Goal: Task Accomplishment & Management: Manage account settings

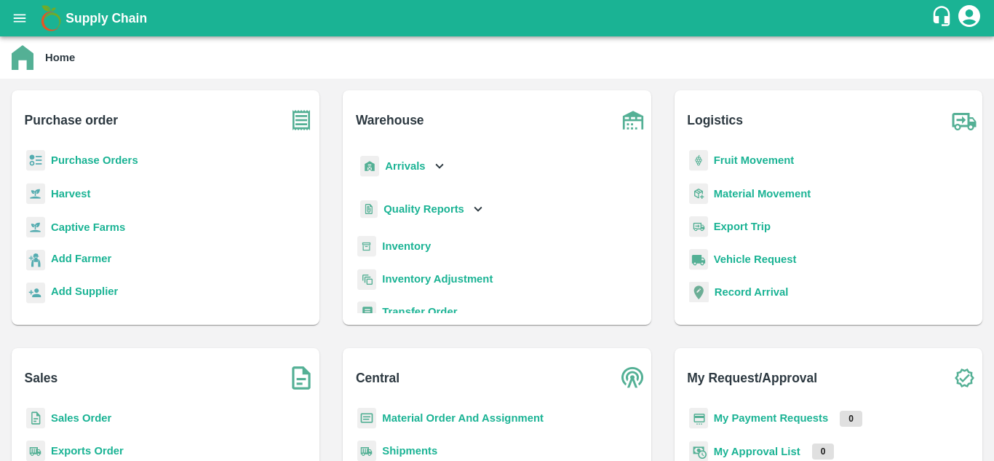
click at [81, 397] on b "Sales Order" at bounding box center [81, 418] width 60 height 12
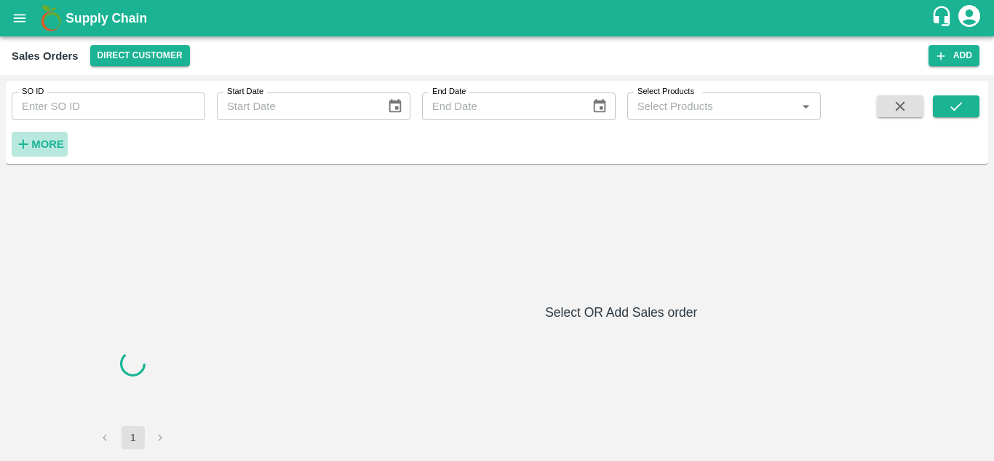
click at [31, 151] on icon "button" at bounding box center [23, 144] width 16 height 16
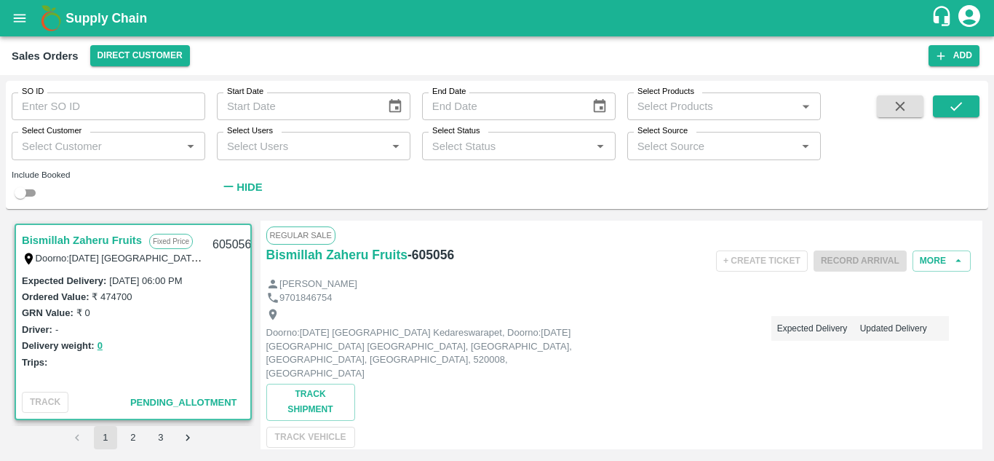
click at [48, 152] on input "Select Customer" at bounding box center [96, 145] width 161 height 19
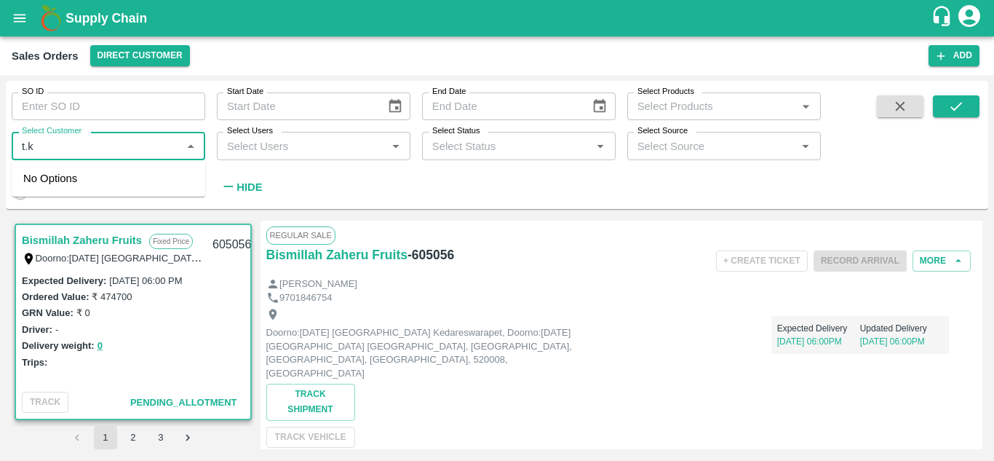
click at [72, 148] on input "Select Customer" at bounding box center [96, 145] width 161 height 19
type input "t.kish"
click at [79, 180] on div "T.[PERSON_NAME] And Sons" at bounding box center [125, 186] width 135 height 33
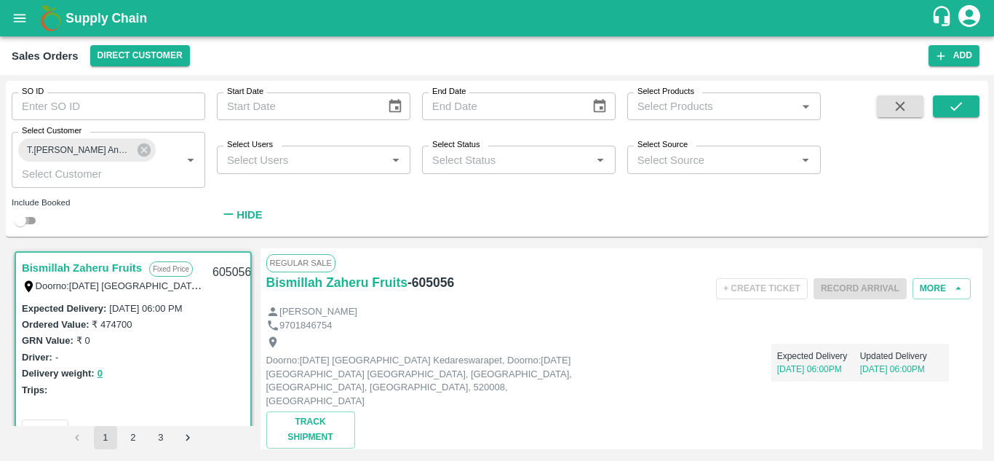
click at [28, 226] on input "checkbox" at bounding box center [20, 220] width 52 height 17
checkbox input "true"
click at [965, 99] on button "submit" at bounding box center [956, 106] width 47 height 22
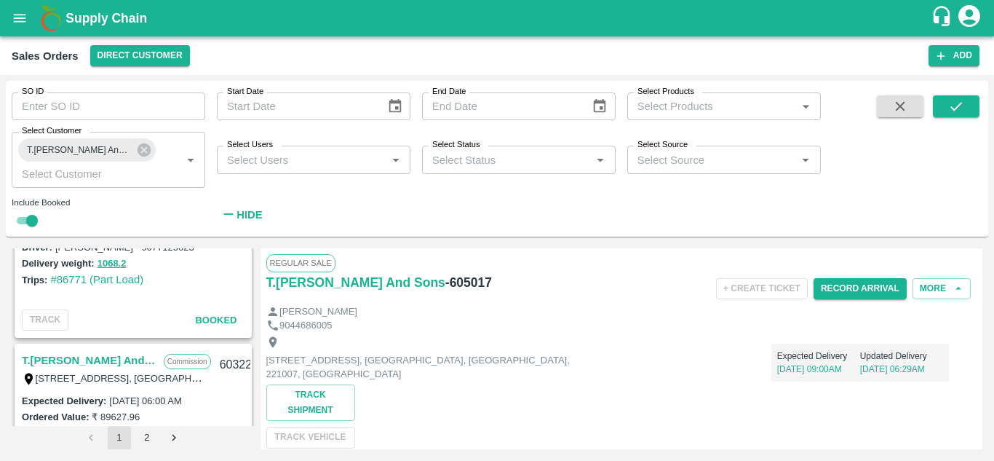
scroll to position [2334, 0]
click at [113, 360] on link "T.[PERSON_NAME] And Sons" at bounding box center [89, 360] width 135 height 19
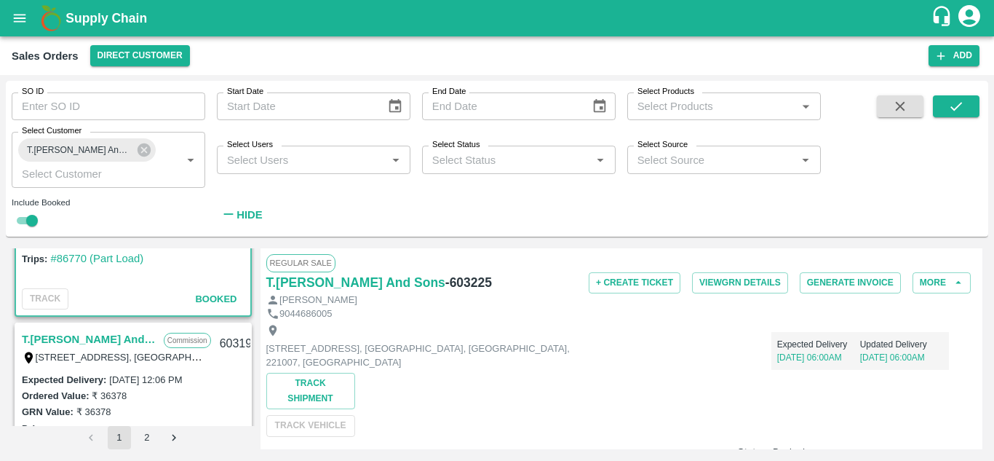
scroll to position [2559, 0]
click at [128, 338] on link "T.[PERSON_NAME] And Sons" at bounding box center [89, 338] width 135 height 19
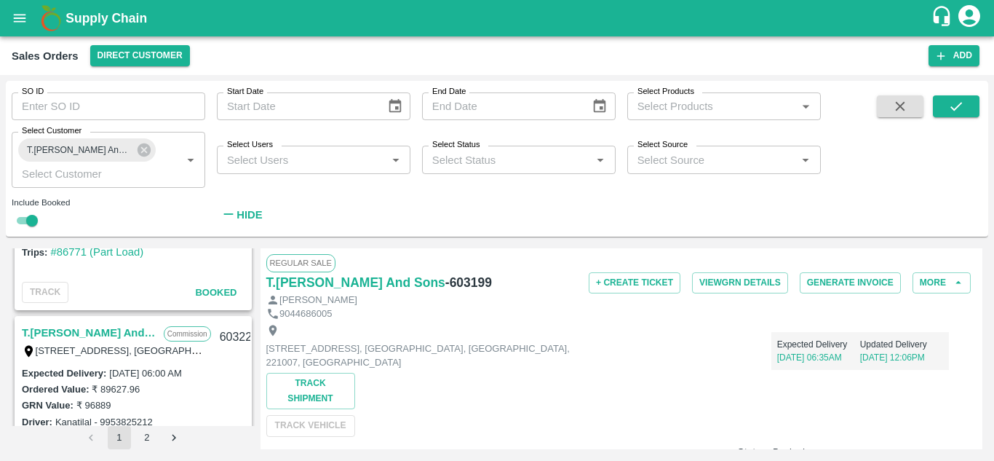
scroll to position [2384, 0]
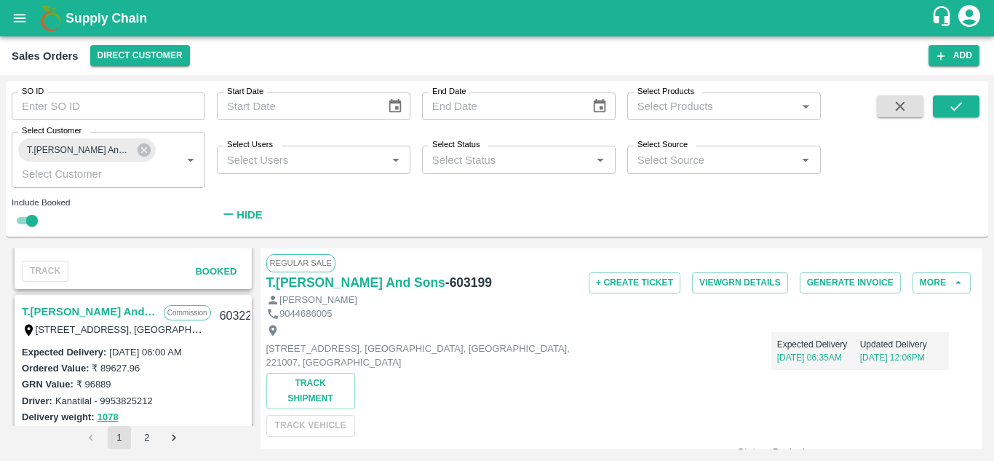
click at [115, 314] on link "T.[PERSON_NAME] And Sons" at bounding box center [89, 311] width 135 height 19
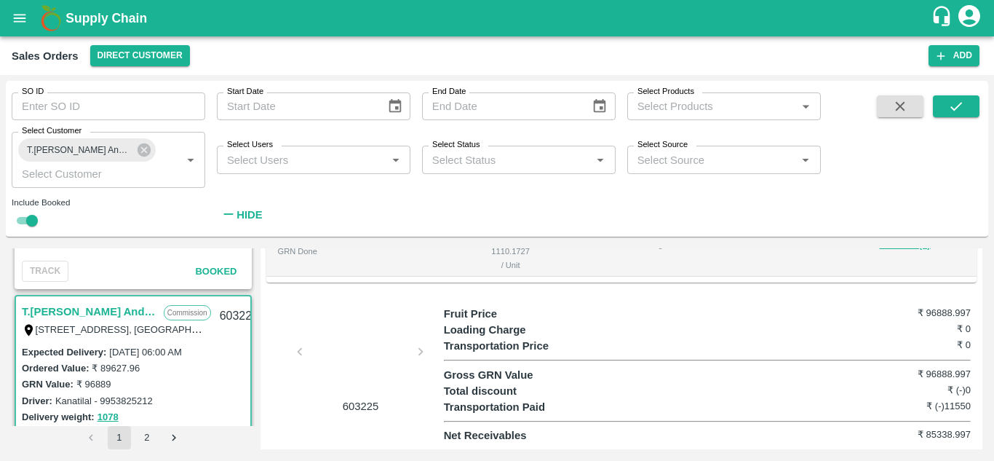
scroll to position [579, 0]
click at [344, 329] on div at bounding box center [360, 355] width 109 height 77
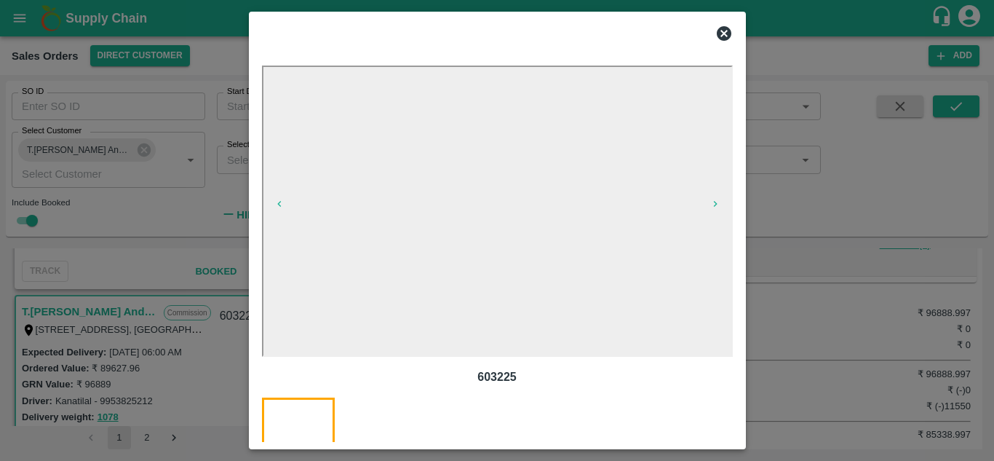
click at [724, 29] on icon at bounding box center [724, 33] width 15 height 15
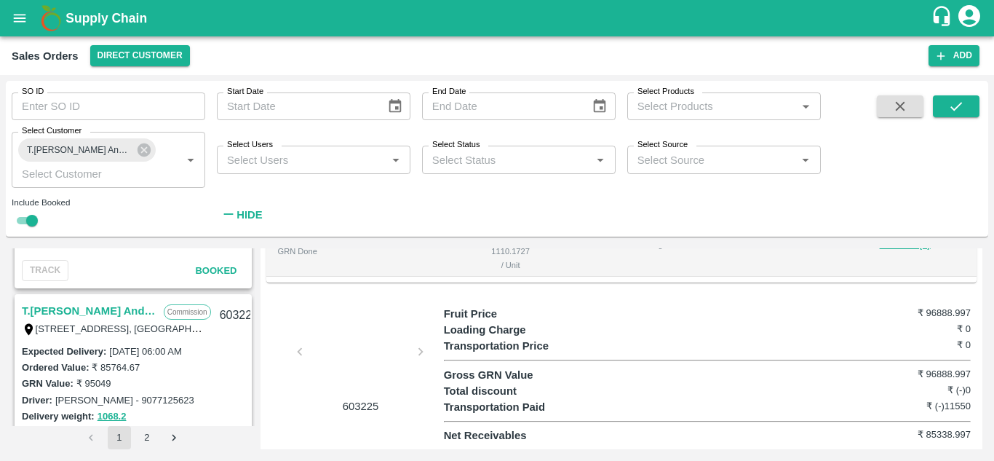
scroll to position [2181, 0]
click at [124, 306] on link "T.[PERSON_NAME] And Sons" at bounding box center [89, 311] width 135 height 19
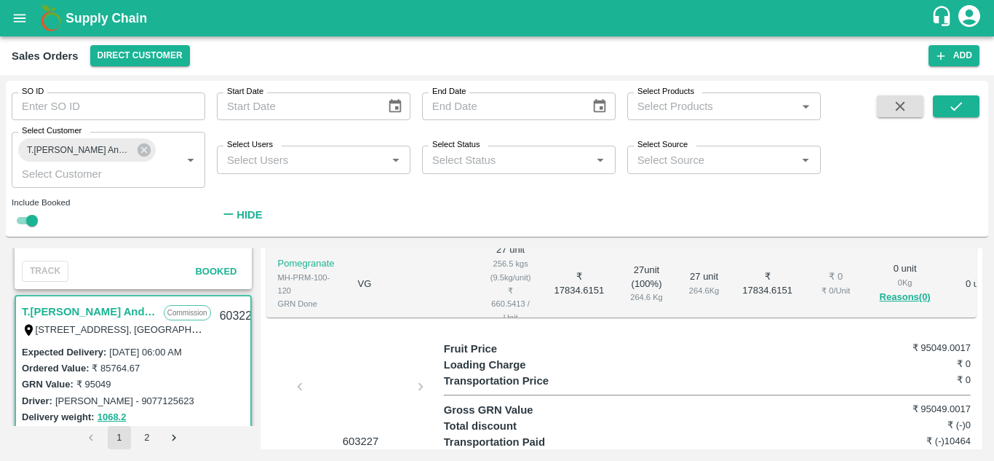
scroll to position [540, 0]
click at [341, 372] on div at bounding box center [360, 389] width 109 height 77
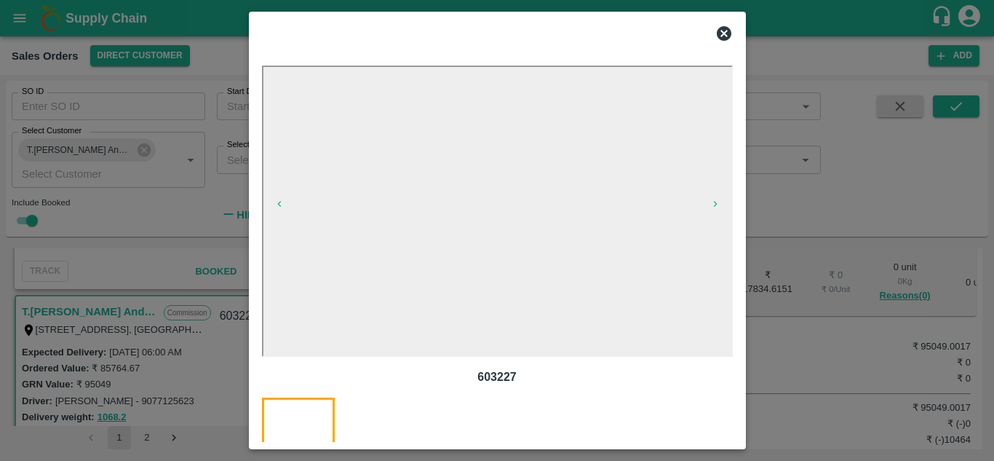
click at [727, 32] on icon at bounding box center [724, 33] width 15 height 15
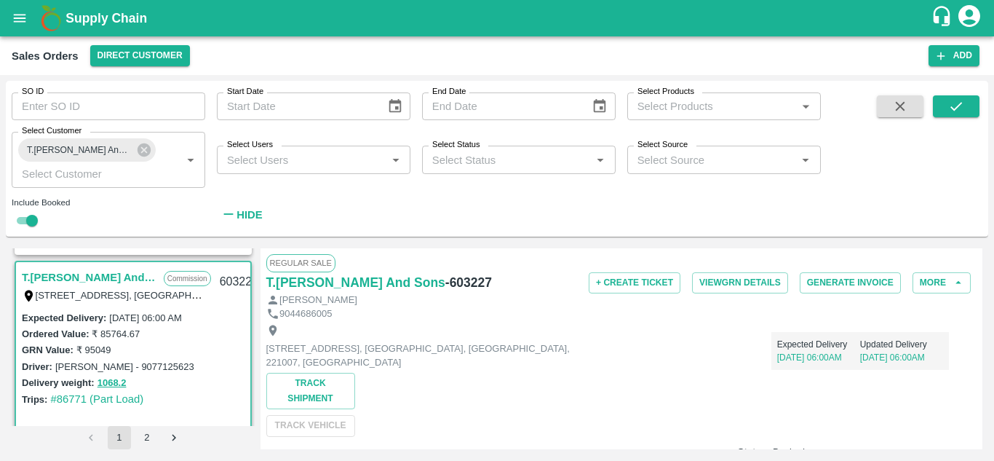
scroll to position [2216, 0]
click at [117, 276] on link "T.[PERSON_NAME] And Sons" at bounding box center [89, 276] width 135 height 19
drag, startPoint x: 93, startPoint y: 367, endPoint x: 103, endPoint y: 363, distance: 10.8
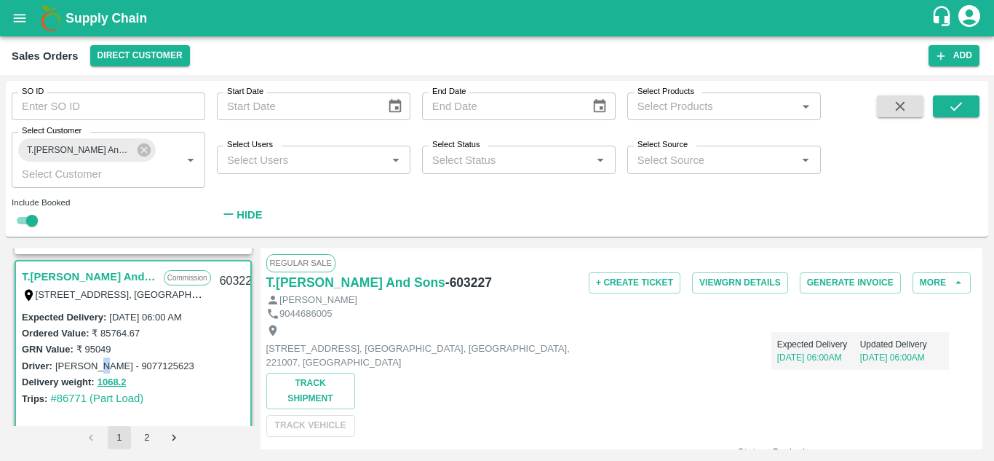
click at [103, 363] on label "Rahul parmar - 9077125623" at bounding box center [124, 365] width 139 height 11
drag, startPoint x: 113, startPoint y: 363, endPoint x: 54, endPoint y: 367, distance: 59.1
click at [54, 367] on div "Driver: Rahul parmar - 9077125623" at bounding box center [133, 365] width 223 height 16
copy label "Rahul parmar"
drag, startPoint x: 176, startPoint y: 365, endPoint x: 121, endPoint y: 362, distance: 55.4
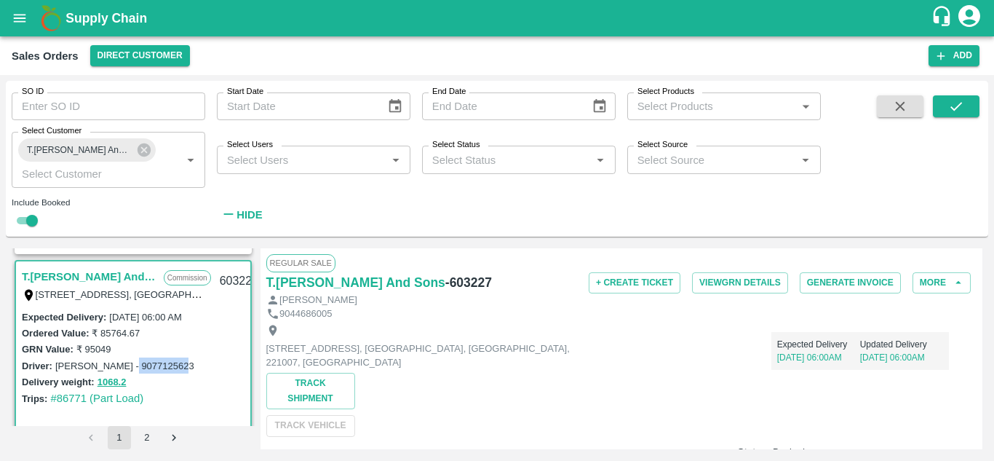
click at [121, 362] on div "Driver: Rahul parmar - 9077125623" at bounding box center [133, 365] width 223 height 16
copy label "9077125623"
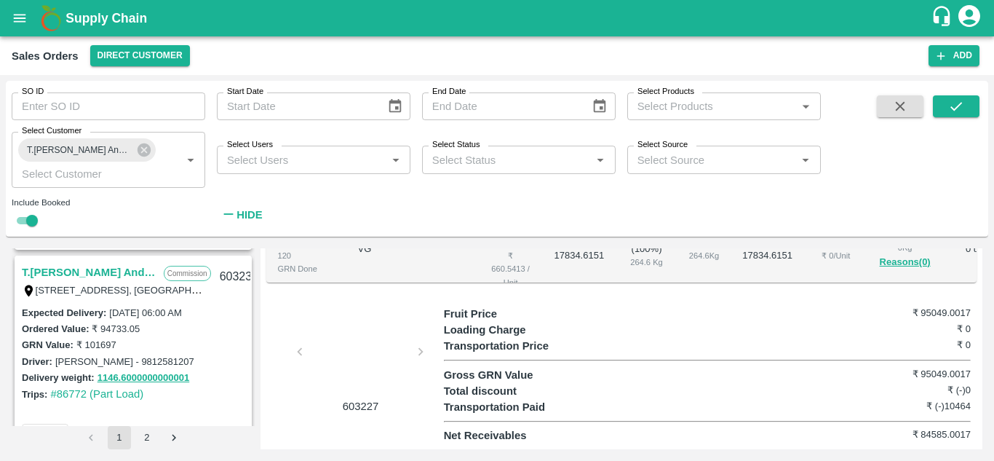
scroll to position [2017, 0]
click at [124, 268] on link "T.[PERSON_NAME] And Sons" at bounding box center [89, 273] width 135 height 19
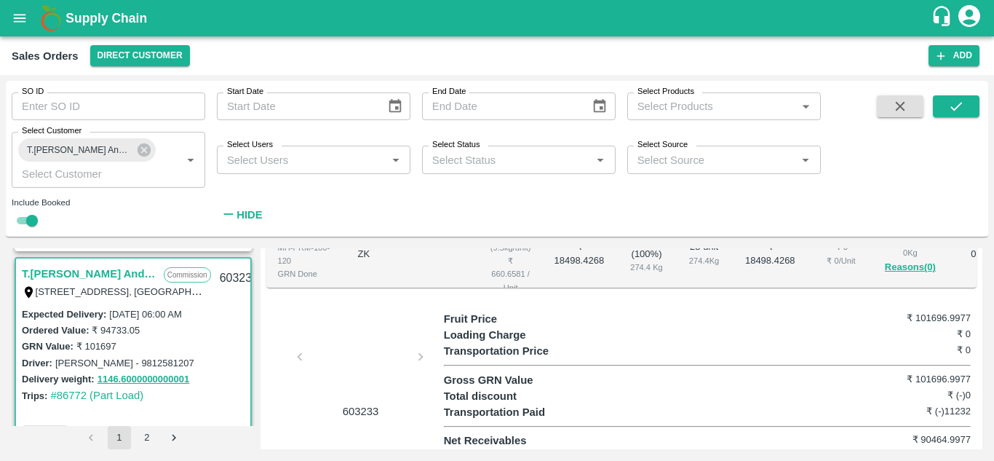
scroll to position [569, 0]
click at [350, 365] on div at bounding box center [360, 360] width 109 height 77
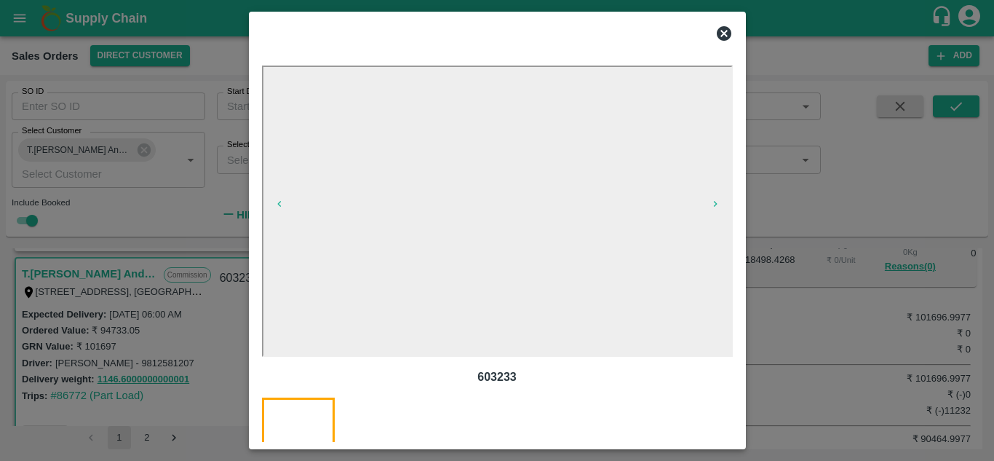
click at [726, 26] on icon at bounding box center [723, 33] width 17 height 17
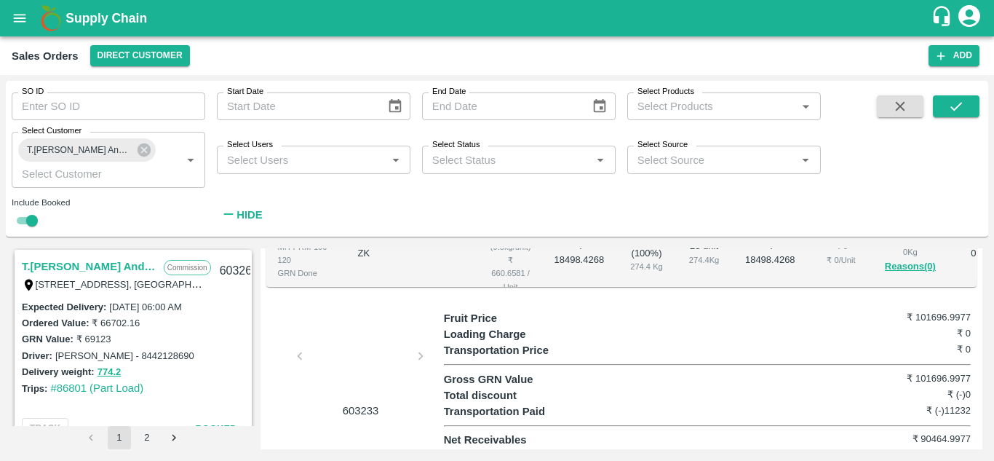
scroll to position [1819, 0]
click at [117, 271] on link "T.[PERSON_NAME] And Sons" at bounding box center [89, 269] width 135 height 19
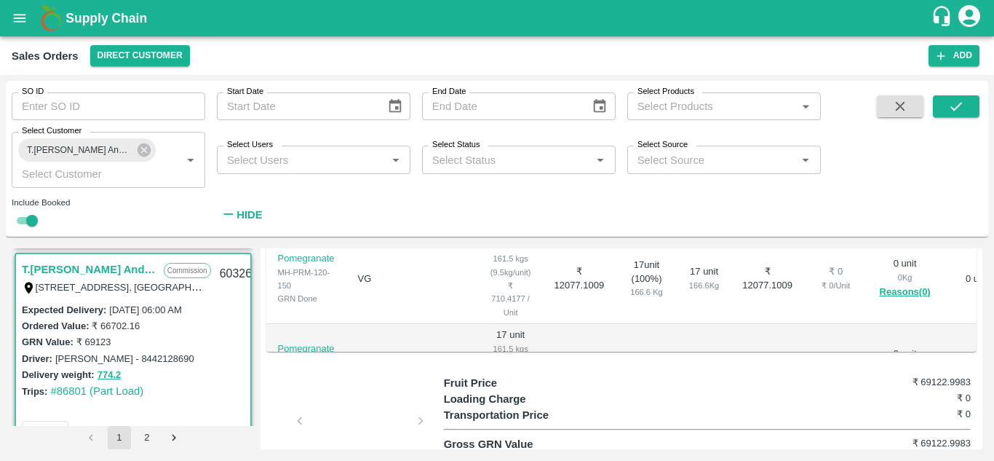
scroll to position [357, 0]
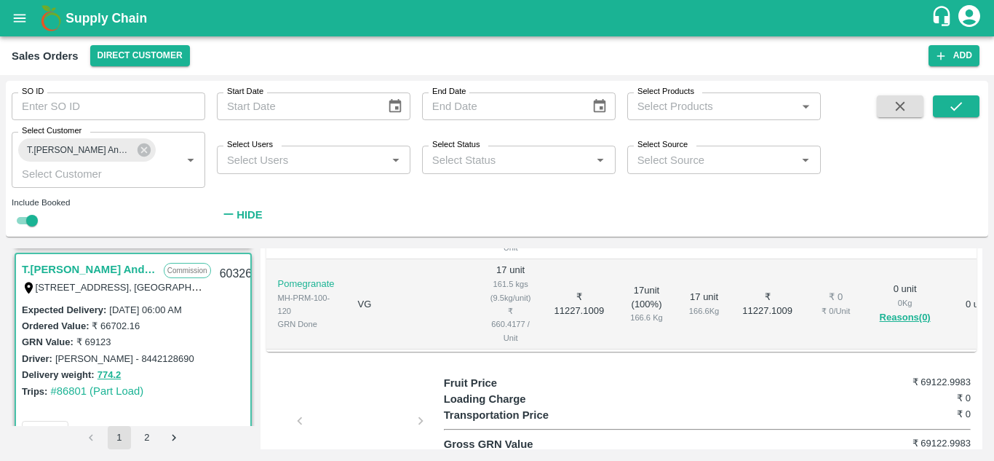
click at [340, 397] on div at bounding box center [360, 424] width 109 height 77
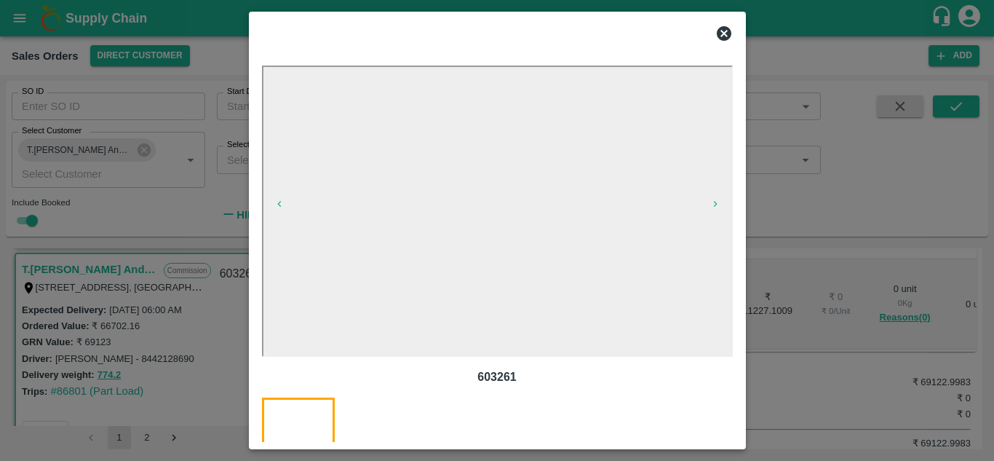
click at [721, 38] on icon at bounding box center [724, 33] width 15 height 15
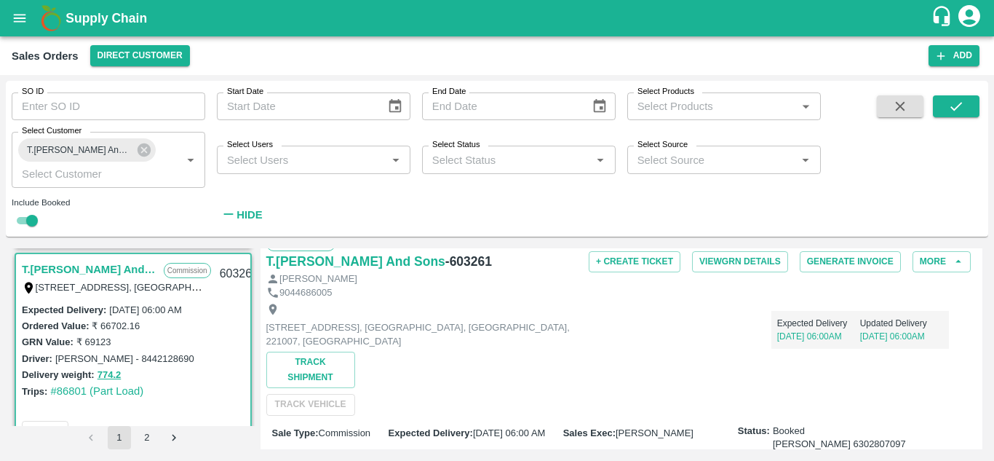
scroll to position [0, 0]
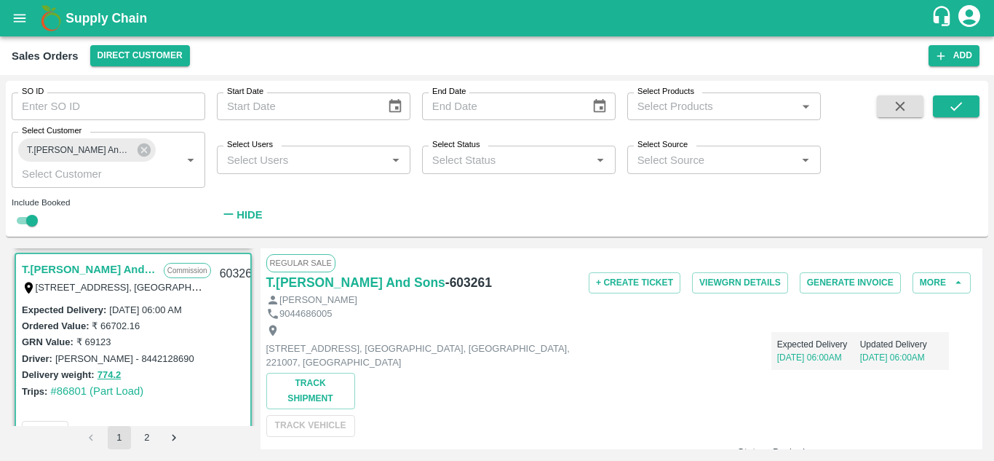
click at [76, 358] on label "Bansilal - 8442128690" at bounding box center [124, 358] width 139 height 11
copy label "Bansilal"
click at [148, 356] on label "Bansilal - 8442128690" at bounding box center [124, 358] width 139 height 11
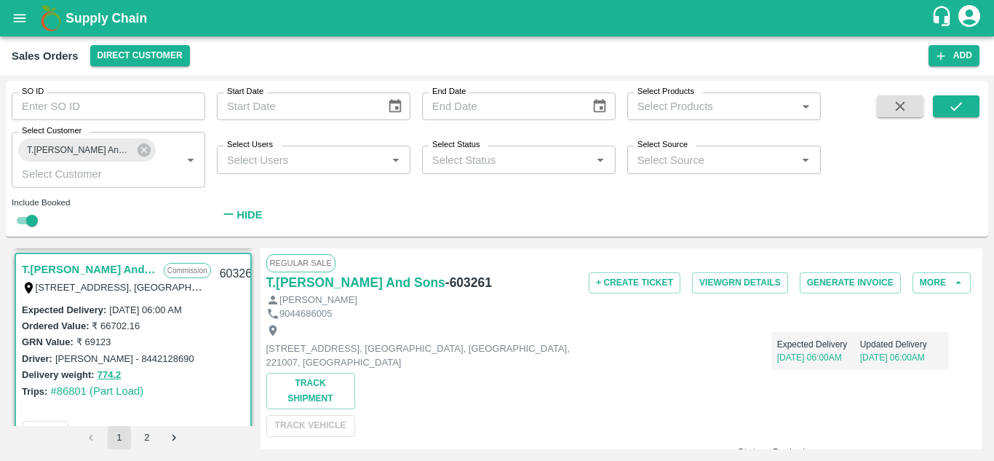
click at [142, 357] on label "Bansilal - 8442128690" at bounding box center [124, 358] width 139 height 11
copy label "8442128690"
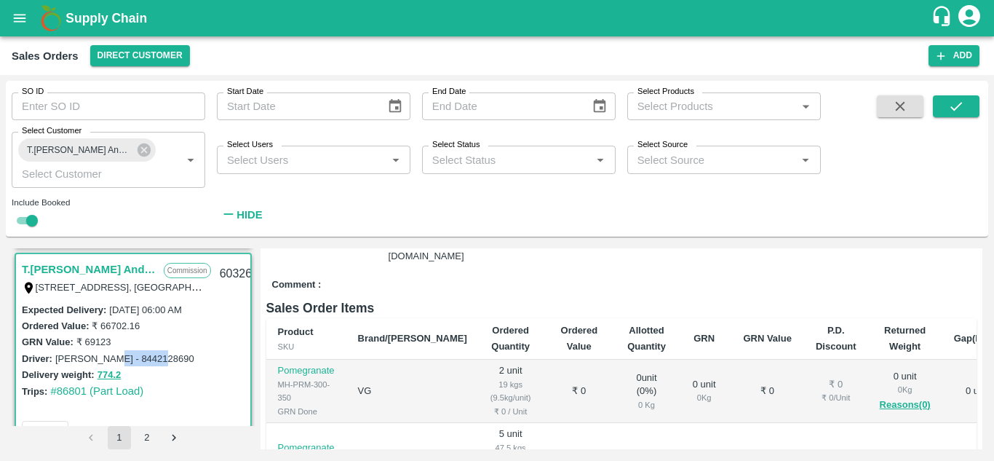
scroll to position [255, 0]
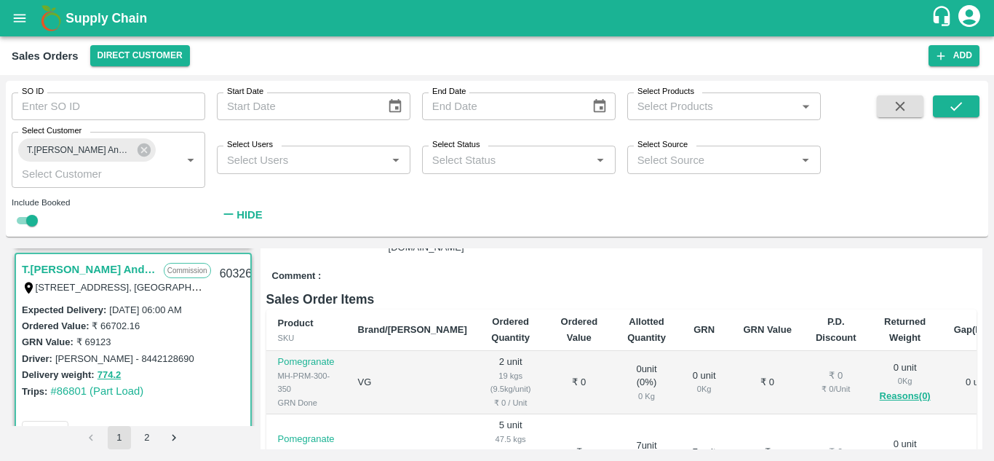
click at [627, 343] on b "Allotted Quantity" at bounding box center [646, 329] width 39 height 27
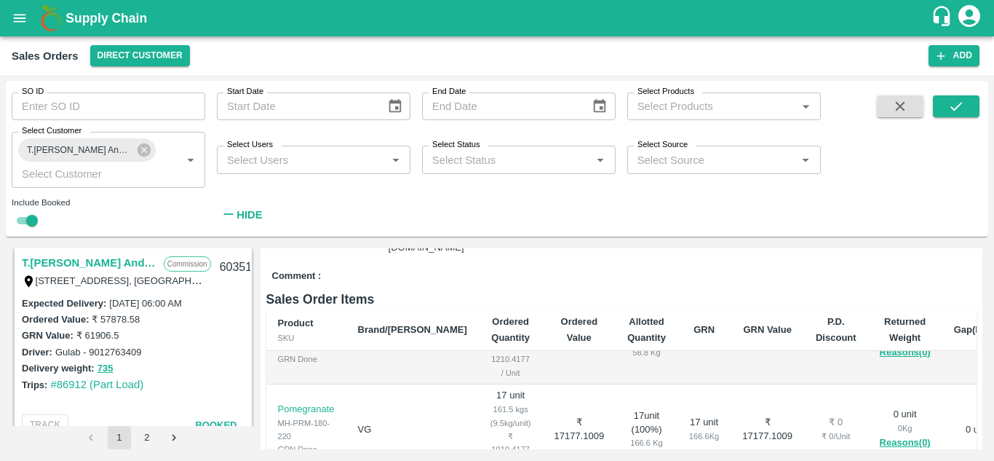
scroll to position [1622, 0]
click at [97, 265] on link "T.[PERSON_NAME] And Sons" at bounding box center [89, 264] width 135 height 19
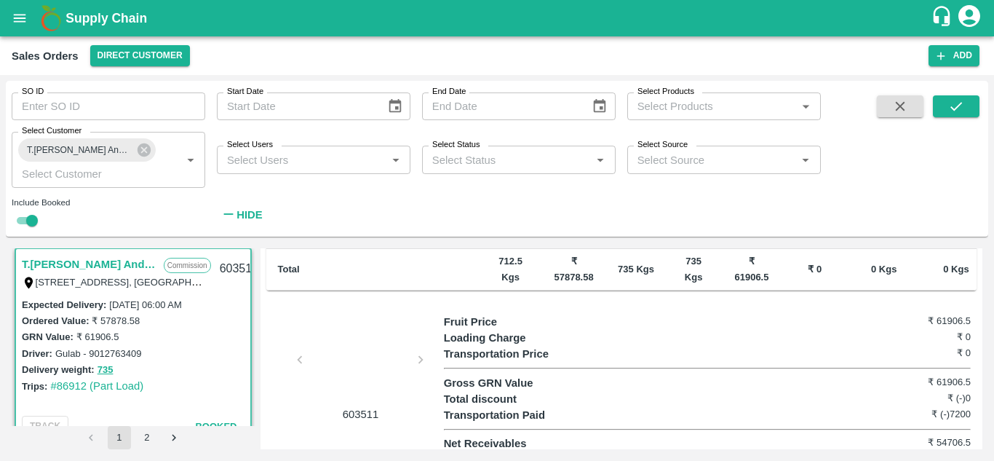
scroll to position [568, 0]
click at [334, 375] on div at bounding box center [360, 360] width 109 height 77
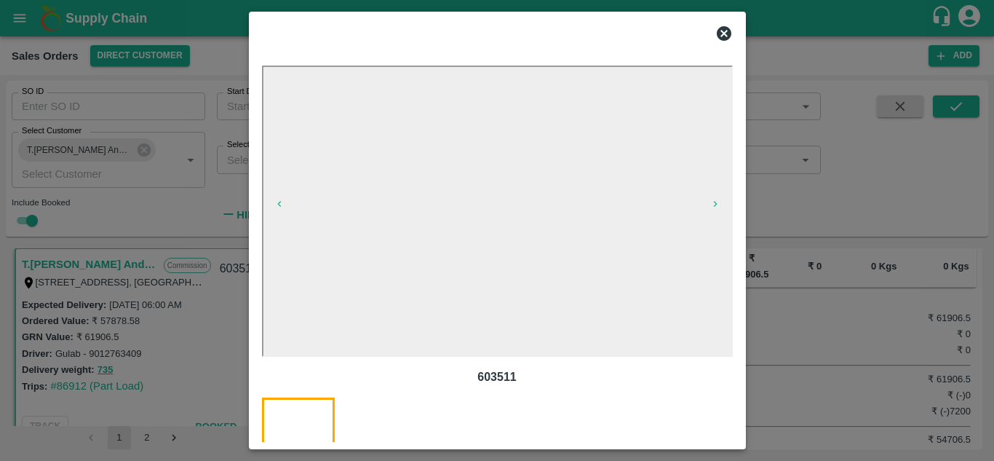
click at [722, 28] on icon at bounding box center [724, 33] width 15 height 15
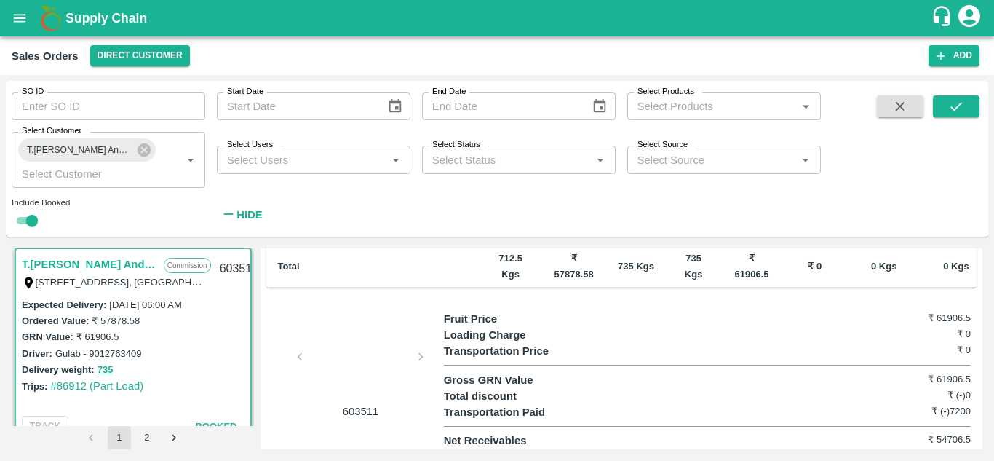
click at [67, 354] on label "Gulab - 9012763409" at bounding box center [98, 353] width 87 height 11
copy label "Gulab"
click at [122, 349] on label "Gulab - 9012763409" at bounding box center [98, 353] width 87 height 11
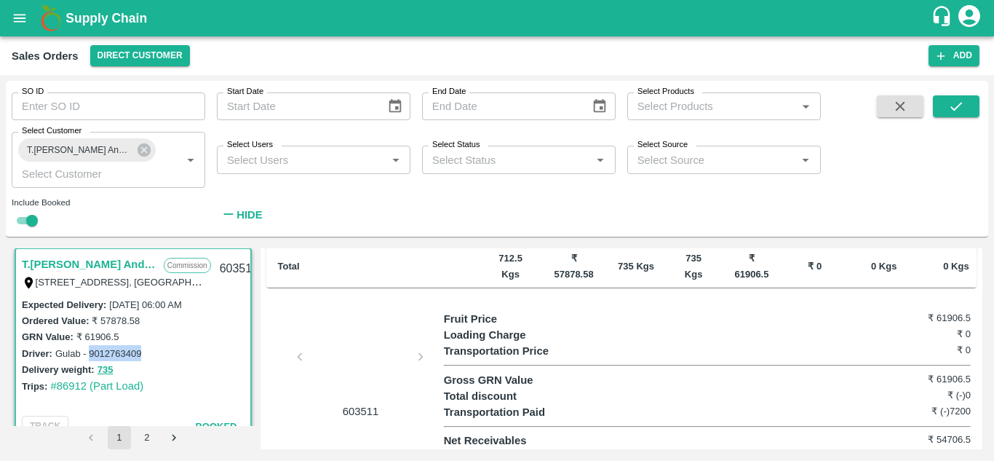
copy label "9012763409"
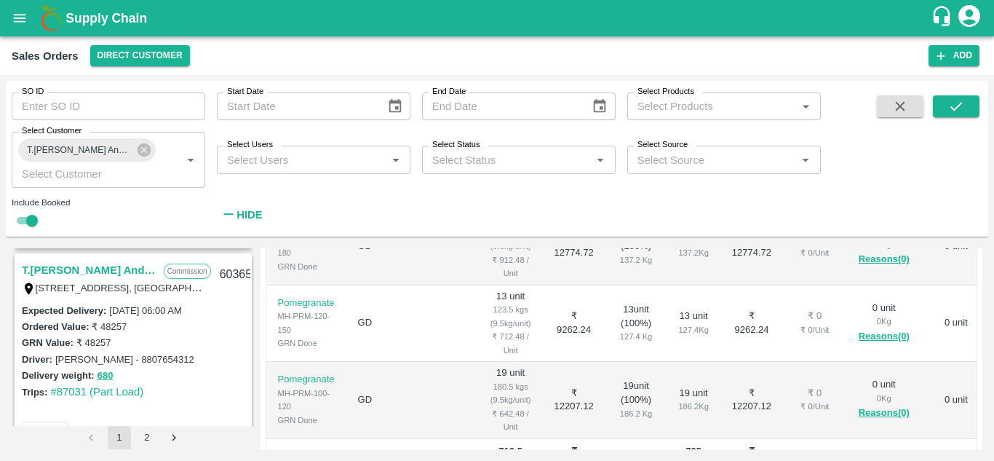
scroll to position [1413, 0]
click at [129, 271] on link "T.[PERSON_NAME] And Sons" at bounding box center [89, 270] width 135 height 19
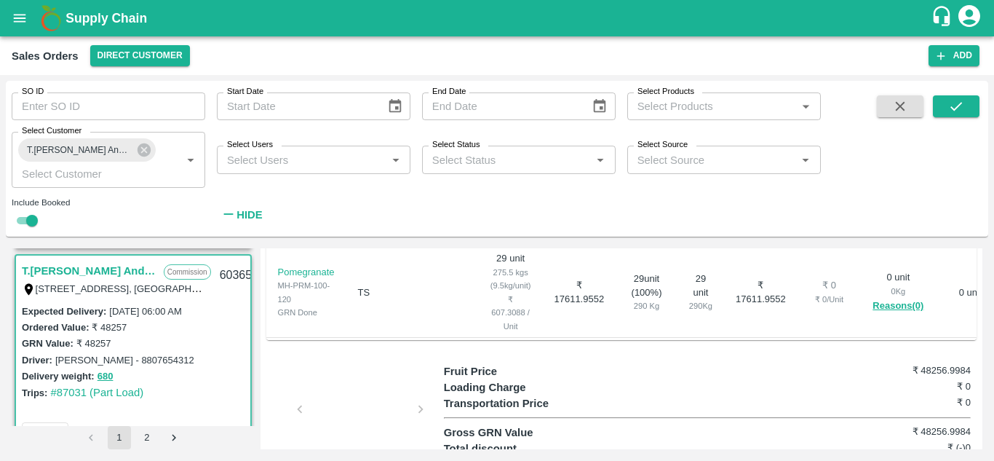
scroll to position [579, 0]
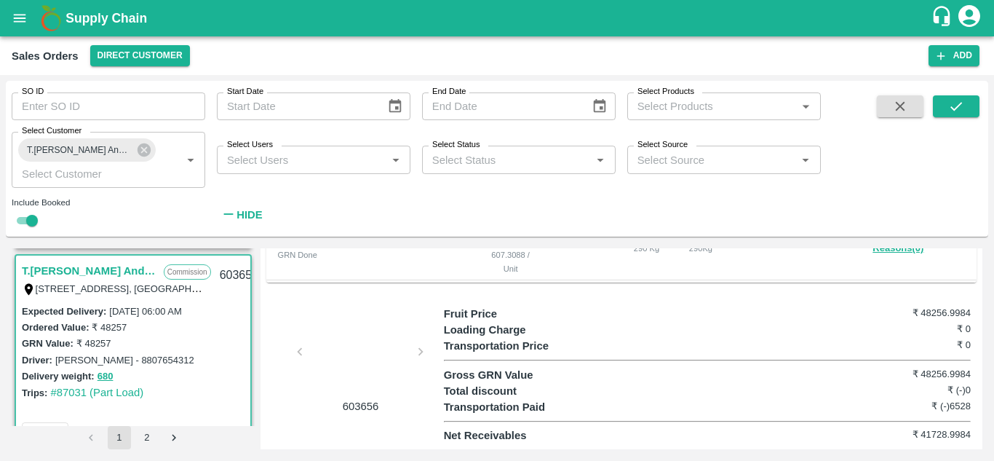
click at [343, 368] on div at bounding box center [360, 355] width 109 height 77
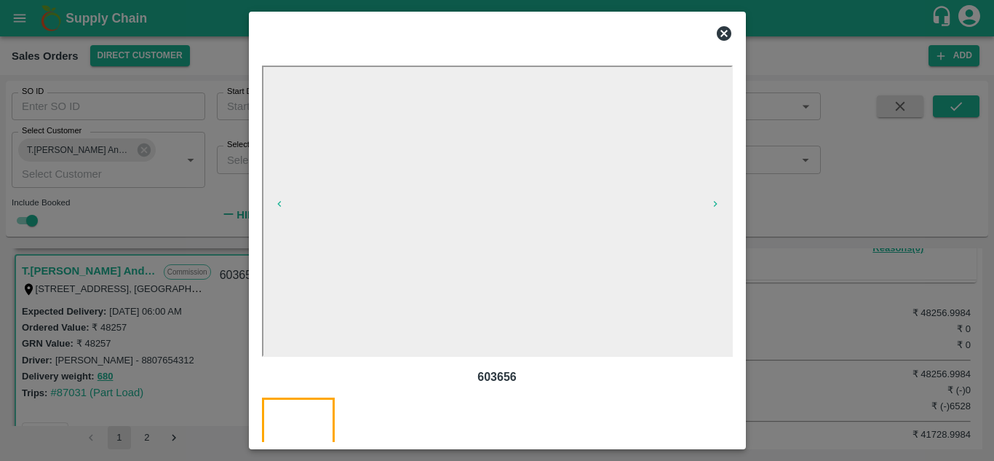
click at [723, 33] on icon at bounding box center [723, 33] width 17 height 17
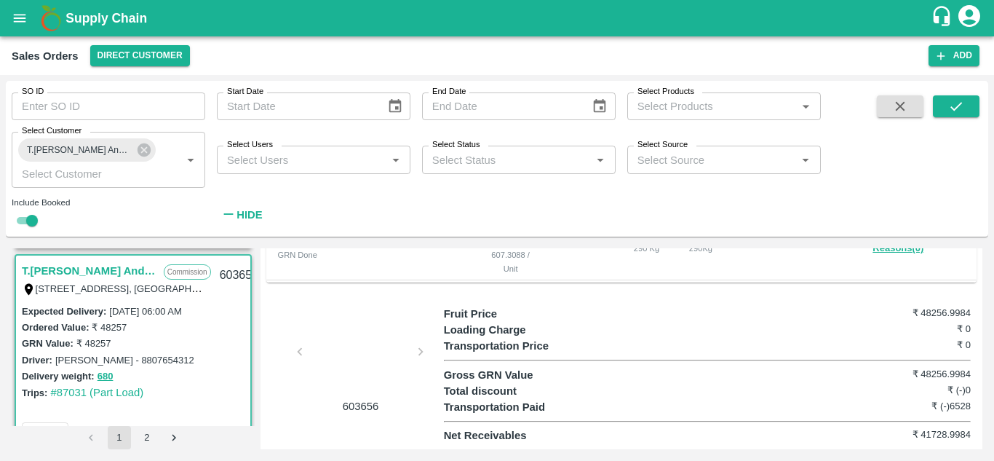
click at [104, 361] on label "Bhavesh kumar - 8807654312" at bounding box center [124, 359] width 139 height 11
drag, startPoint x: 121, startPoint y: 360, endPoint x: 54, endPoint y: 357, distance: 67.0
click at [54, 357] on div "Driver: Bhavesh kumar - 8807654312" at bounding box center [133, 359] width 223 height 16
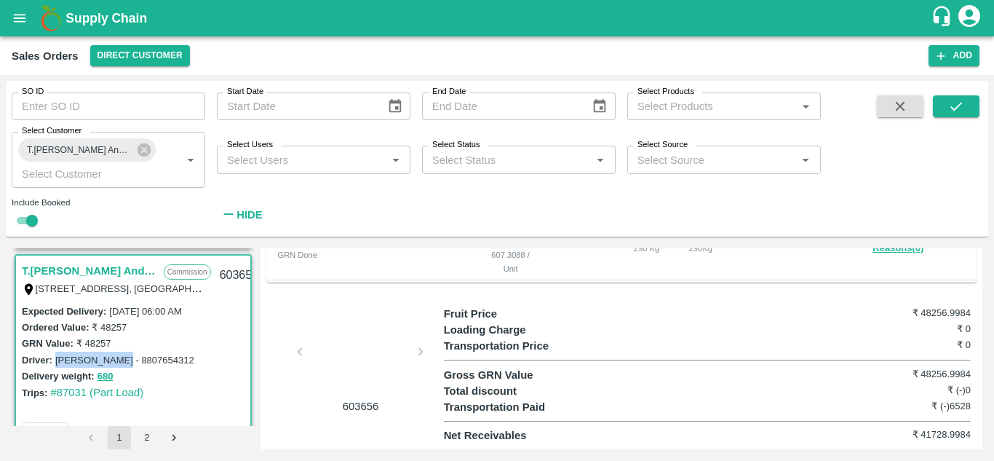
copy label "Bhavesh kumar"
click at [156, 360] on label "Bhavesh kumar - 8807654312" at bounding box center [124, 359] width 139 height 11
copy label "8807654312"
click at [18, 29] on button "open drawer" at bounding box center [19, 17] width 33 height 33
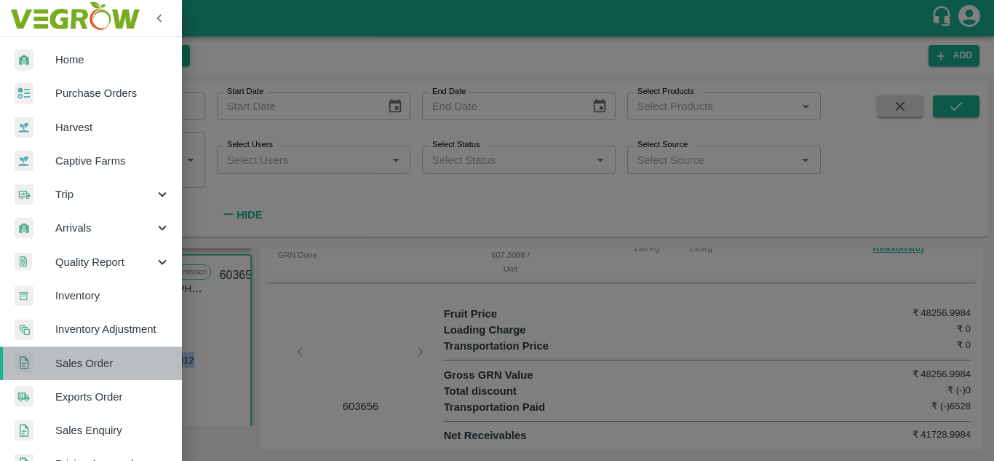
click at [95, 355] on span "Sales Order" at bounding box center [112, 363] width 115 height 16
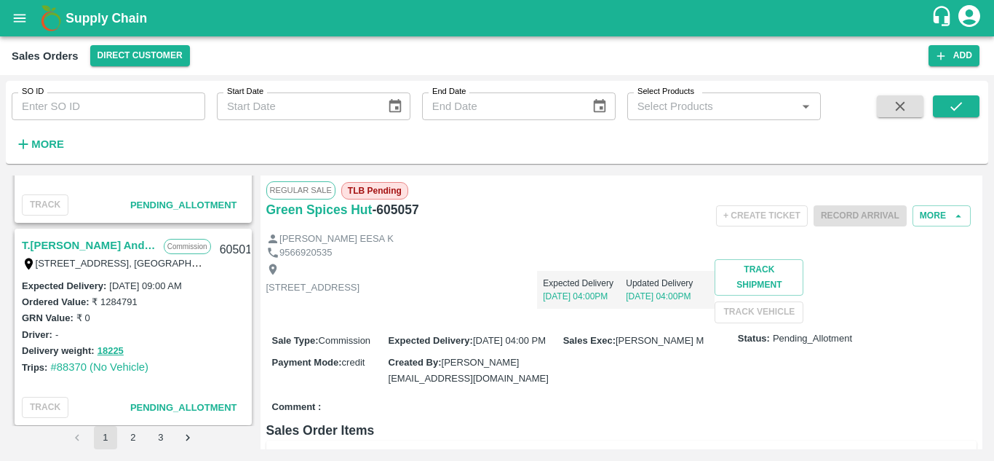
scroll to position [557, 0]
click at [108, 238] on link "T.[PERSON_NAME] And Sons" at bounding box center [89, 244] width 135 height 19
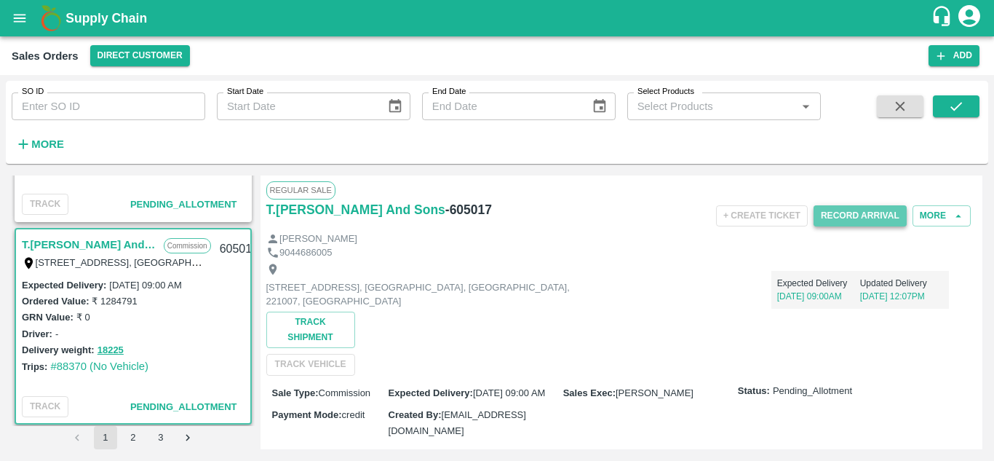
click at [862, 214] on button "Record Arrival" at bounding box center [859, 215] width 93 height 21
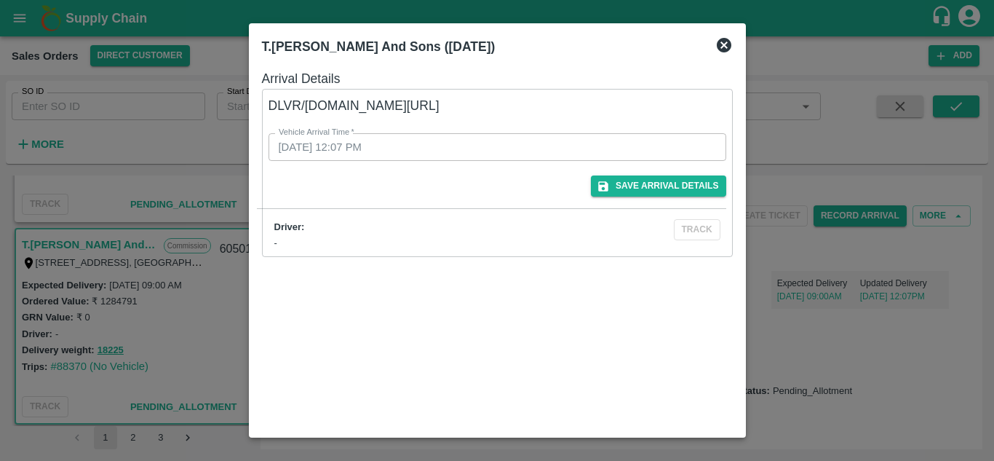
click at [725, 43] on icon at bounding box center [723, 44] width 17 height 17
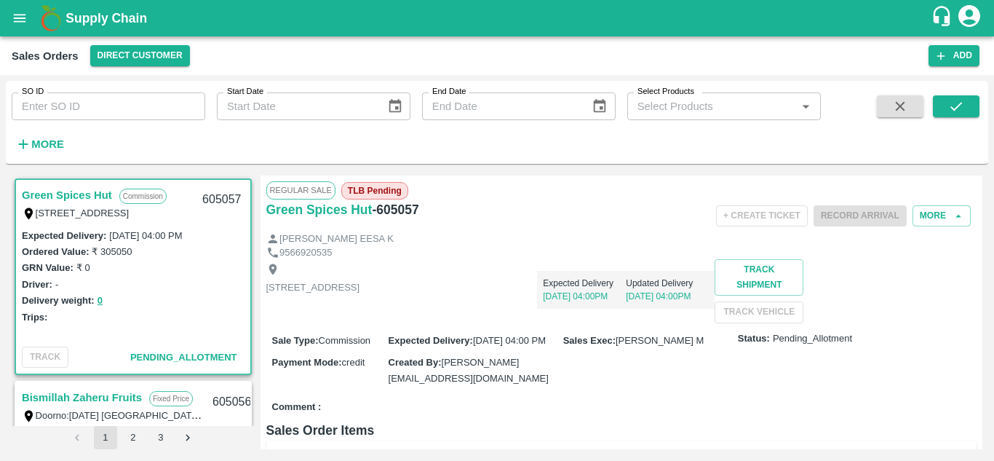
scroll to position [57, 0]
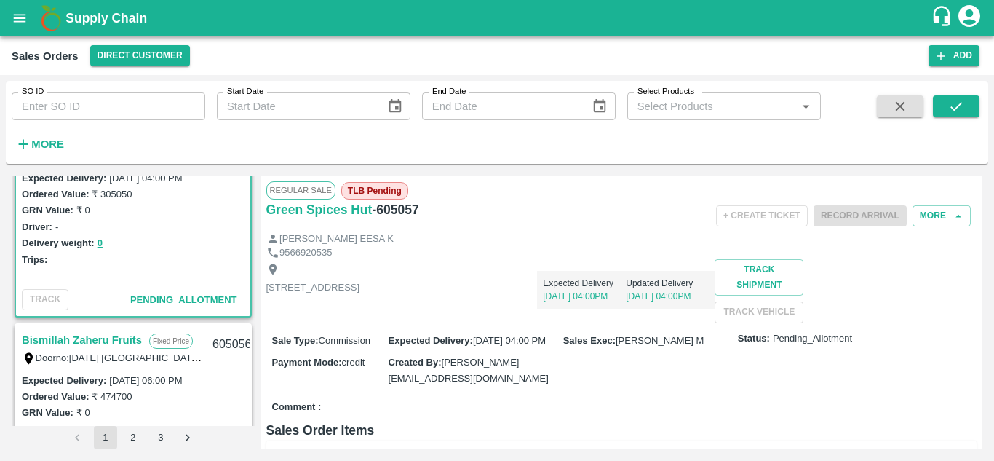
click at [210, 255] on div "Trips:" at bounding box center [133, 259] width 223 height 16
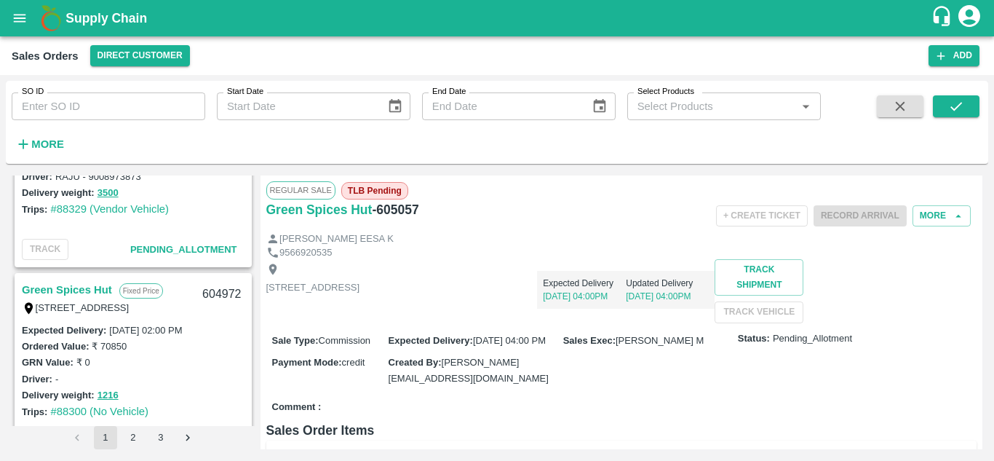
scroll to position [1120, 0]
